Goal: Find specific page/section: Find specific page/section

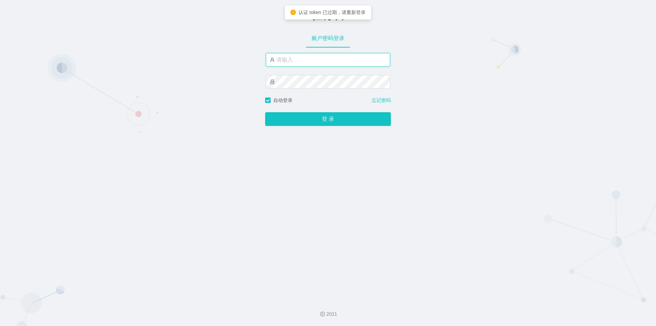
click at [307, 60] on input "text" at bounding box center [328, 60] width 124 height 14
type input "jishu"
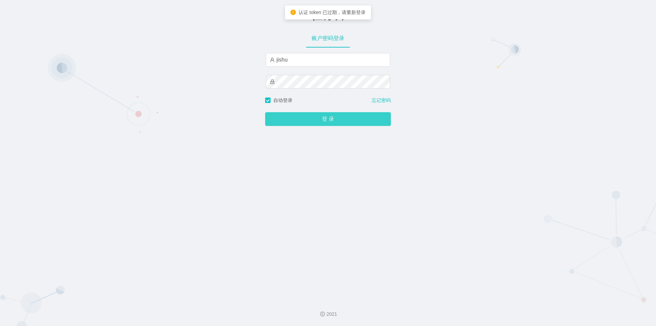
click at [297, 116] on button "登 录" at bounding box center [328, 119] width 126 height 14
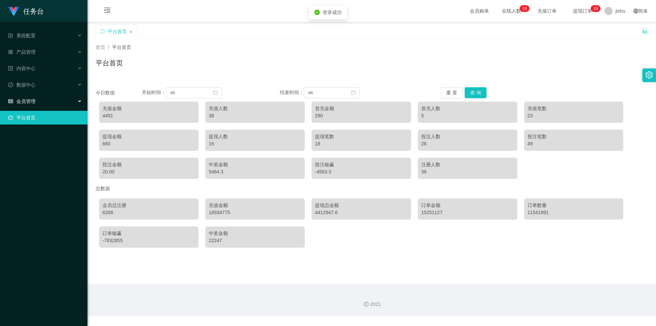
click at [49, 100] on div "会员管理" at bounding box center [43, 101] width 87 height 14
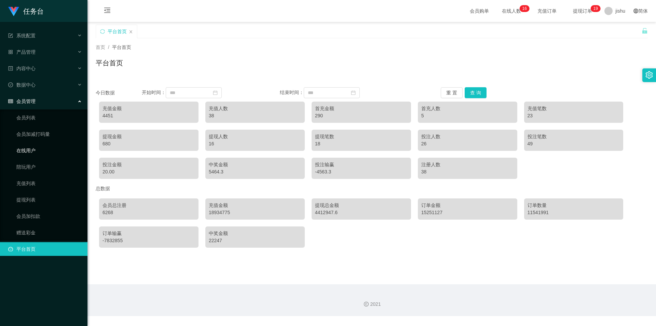
click at [36, 153] on link "在线用户" at bounding box center [49, 151] width 66 height 14
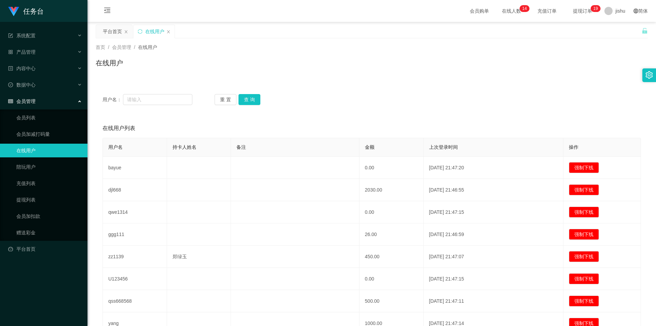
click at [432, 99] on div "用户名： 重 置 查 询" at bounding box center [372, 99] width 539 height 11
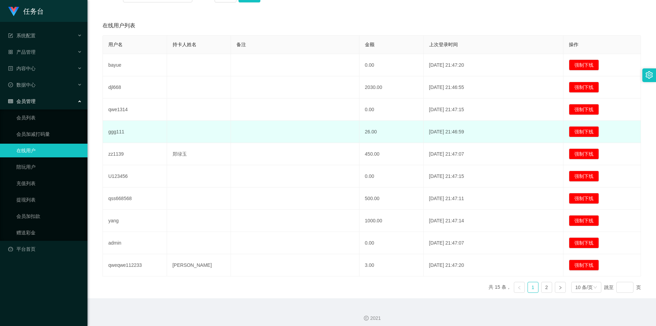
scroll to position [107, 0]
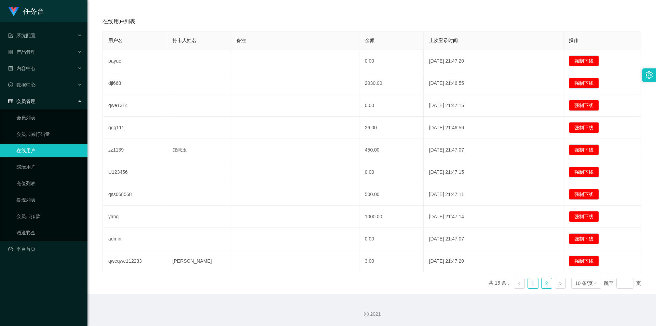
click at [542, 283] on link "2" at bounding box center [547, 283] width 10 height 10
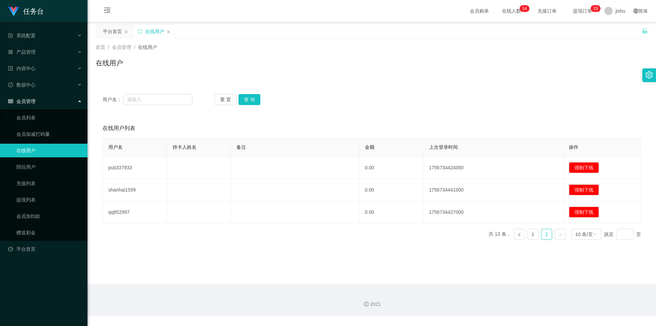
click at [46, 99] on div "会员管理" at bounding box center [43, 101] width 87 height 14
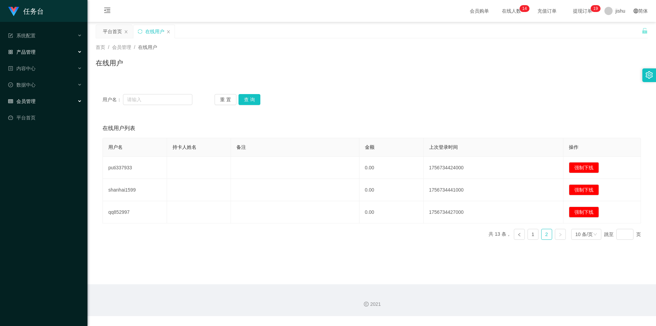
click at [42, 52] on div "产品管理" at bounding box center [43, 52] width 87 height 14
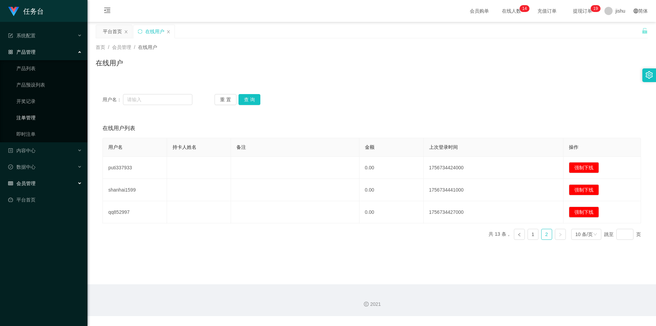
click at [37, 115] on link "注单管理" at bounding box center [49, 118] width 66 height 14
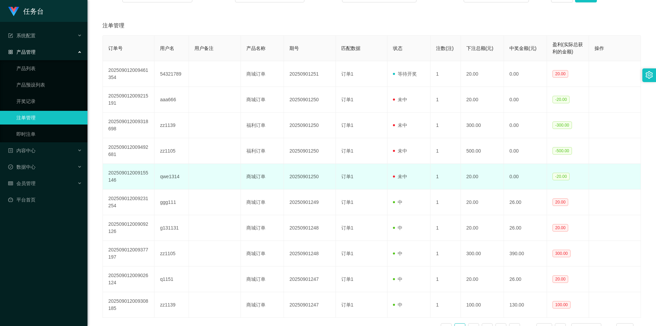
scroll to position [148, 0]
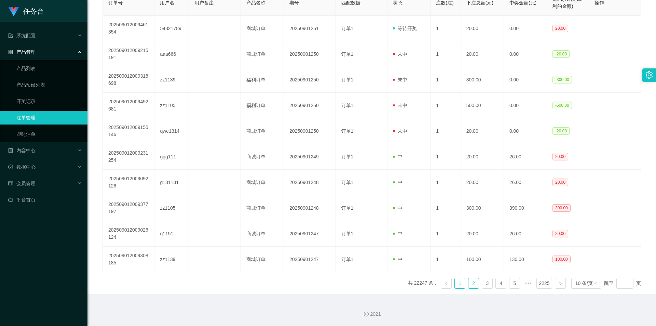
click at [470, 285] on link "2" at bounding box center [474, 283] width 10 height 10
